Goal: Check status: Check status

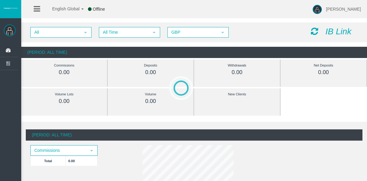
click at [104, 39] on div "All select All Time select 5 GBP select GBP IB Link" at bounding box center [194, 32] width 346 height 20
click at [107, 35] on span "All Time" at bounding box center [124, 32] width 49 height 9
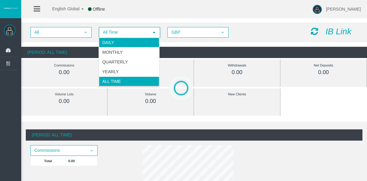
click at [106, 38] on li "Daily" at bounding box center [129, 43] width 60 height 10
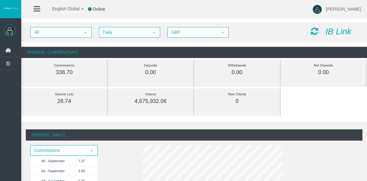
click at [248, 133] on div "(Period: Daily)" at bounding box center [194, 134] width 337 height 11
click at [106, 31] on span "Daily" at bounding box center [124, 32] width 49 height 9
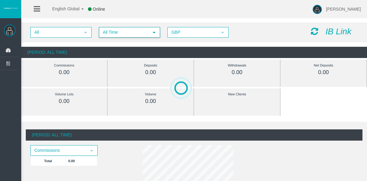
click at [133, 35] on span "All Time" at bounding box center [124, 32] width 49 height 9
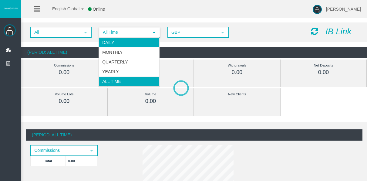
click at [128, 42] on li "Daily" at bounding box center [129, 43] width 60 height 10
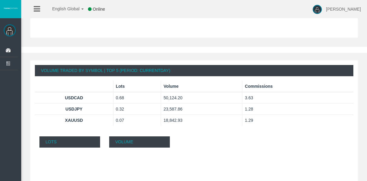
scroll to position [362, 0]
